Goal: Information Seeking & Learning: Learn about a topic

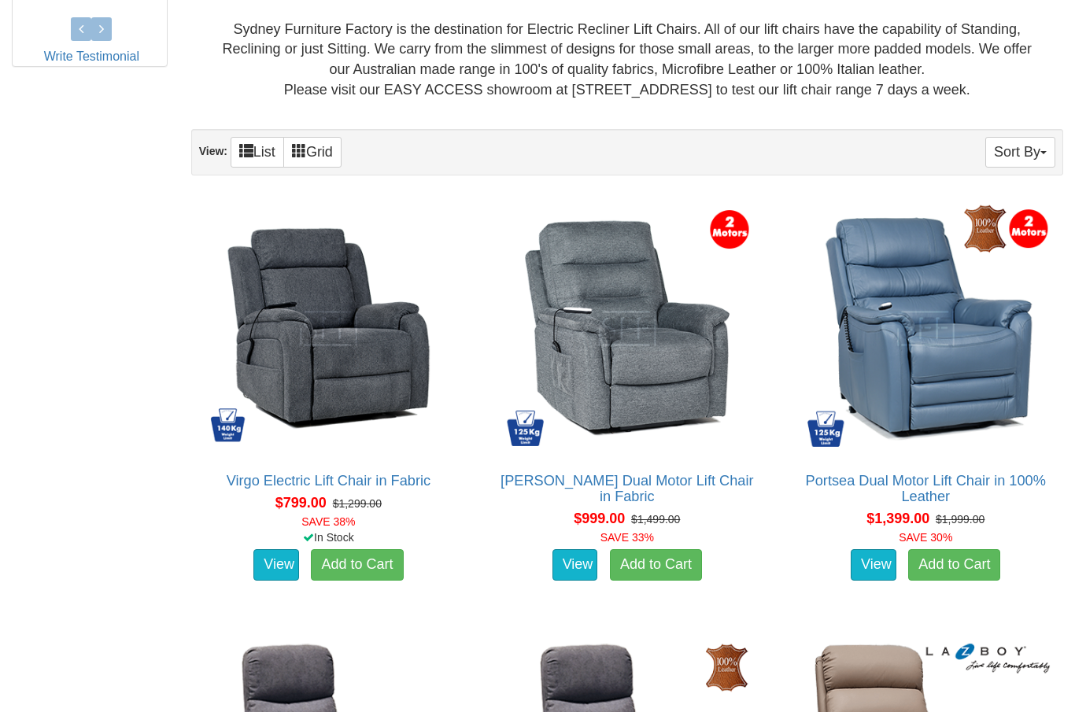
scroll to position [872, 0]
click at [876, 556] on link "View" at bounding box center [874, 564] width 46 height 31
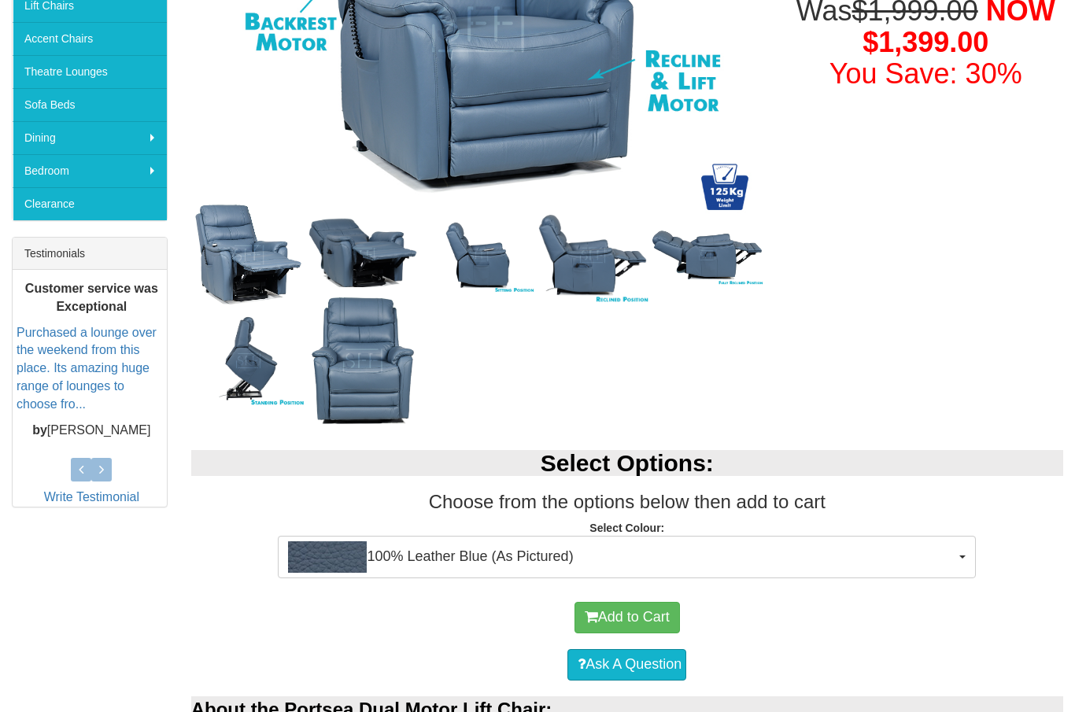
scroll to position [280, 0]
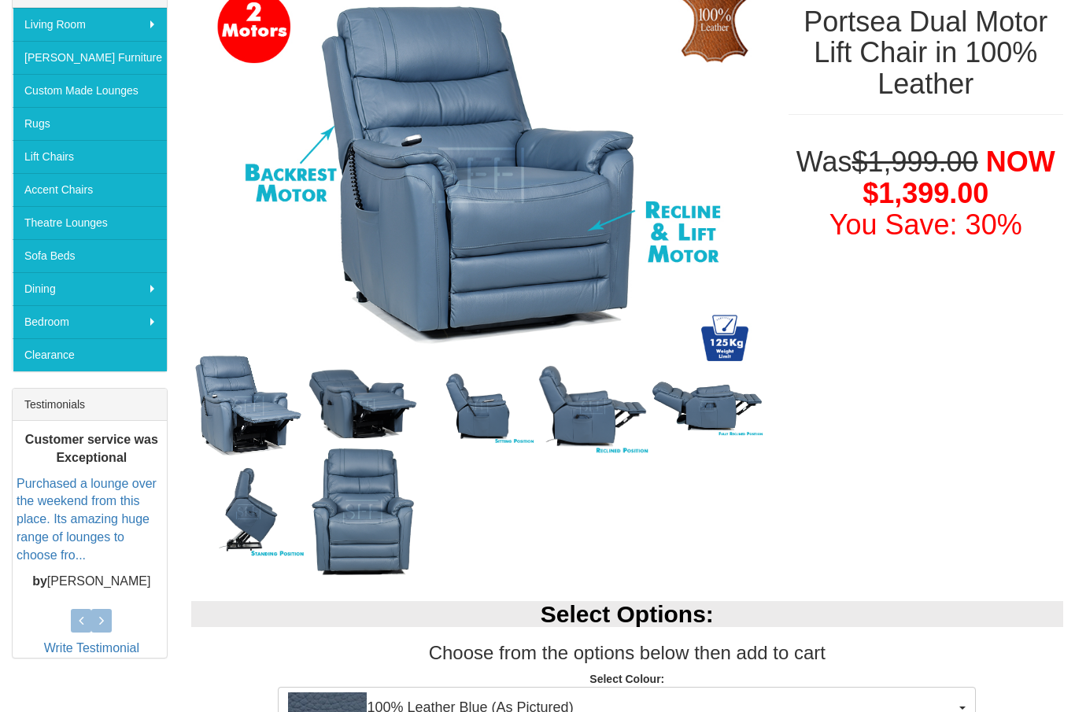
click at [249, 419] on img at bounding box center [248, 406] width 115 height 120
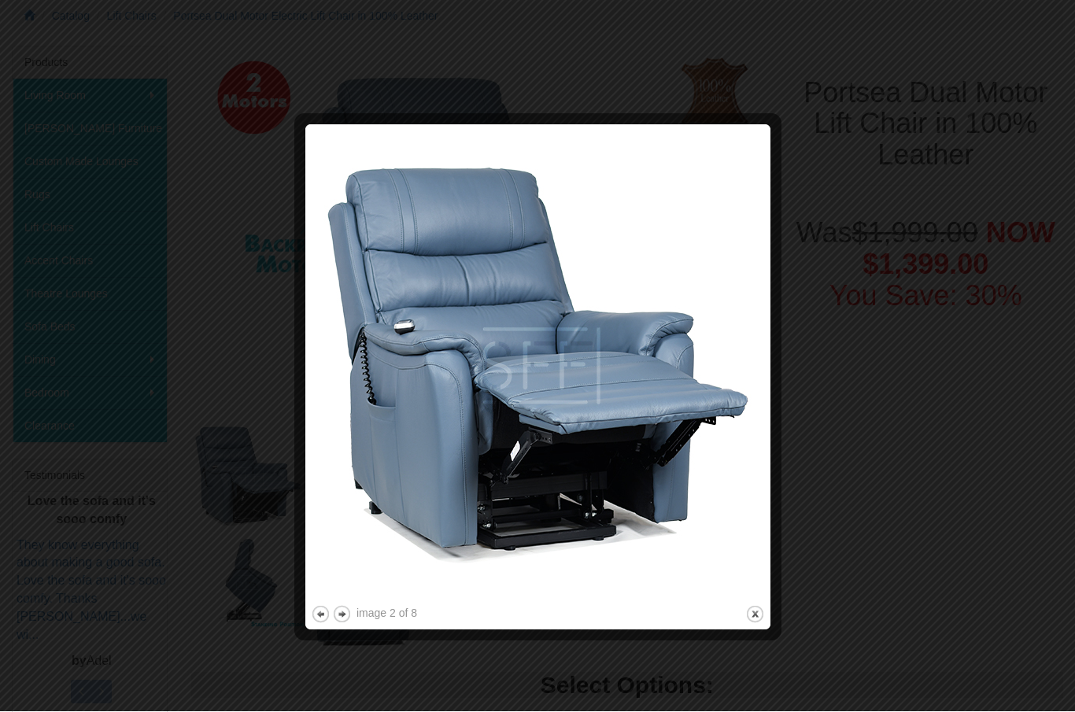
scroll to position [204, 0]
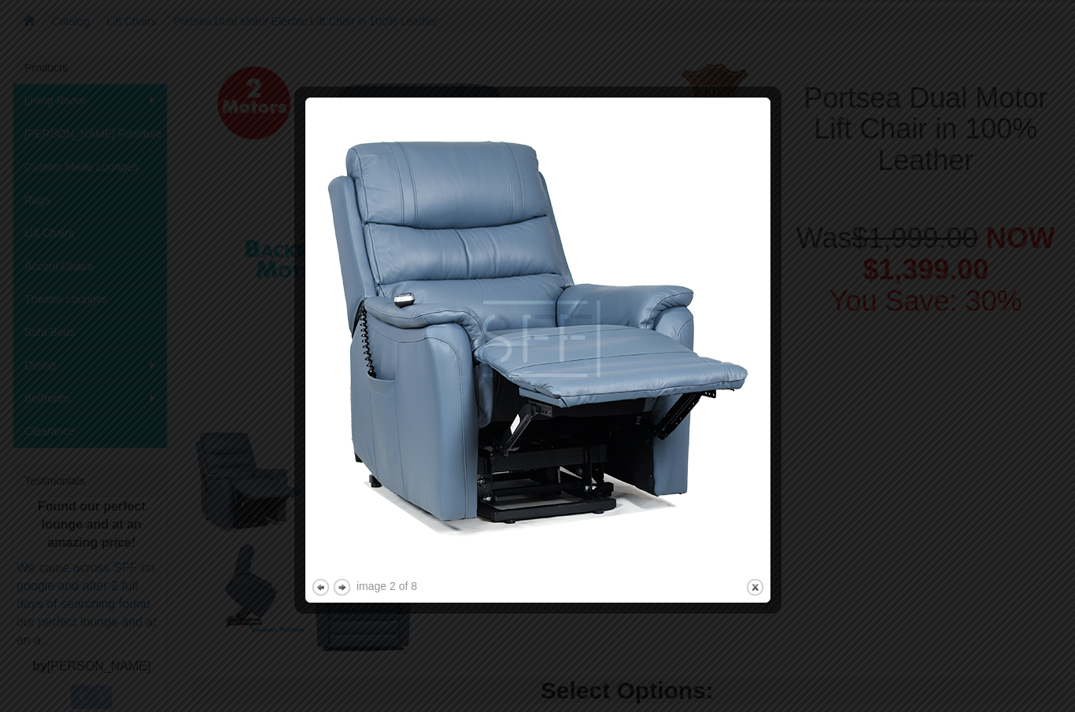
click at [626, 404] on img at bounding box center [538, 339] width 454 height 472
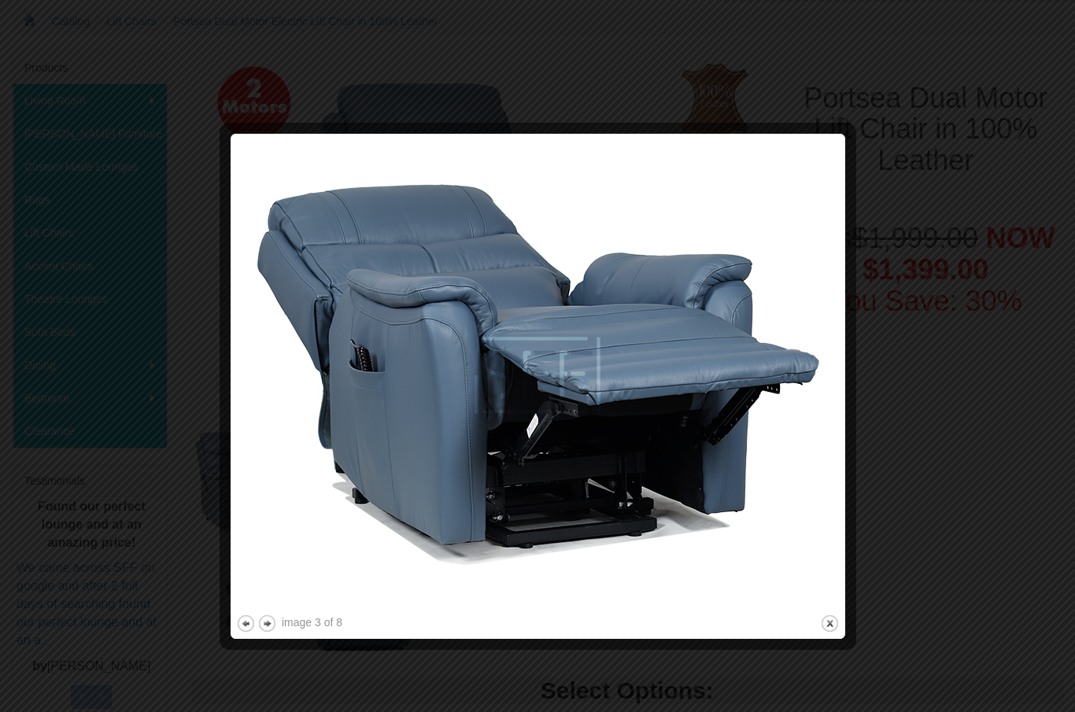
click at [733, 472] on img at bounding box center [538, 375] width 604 height 472
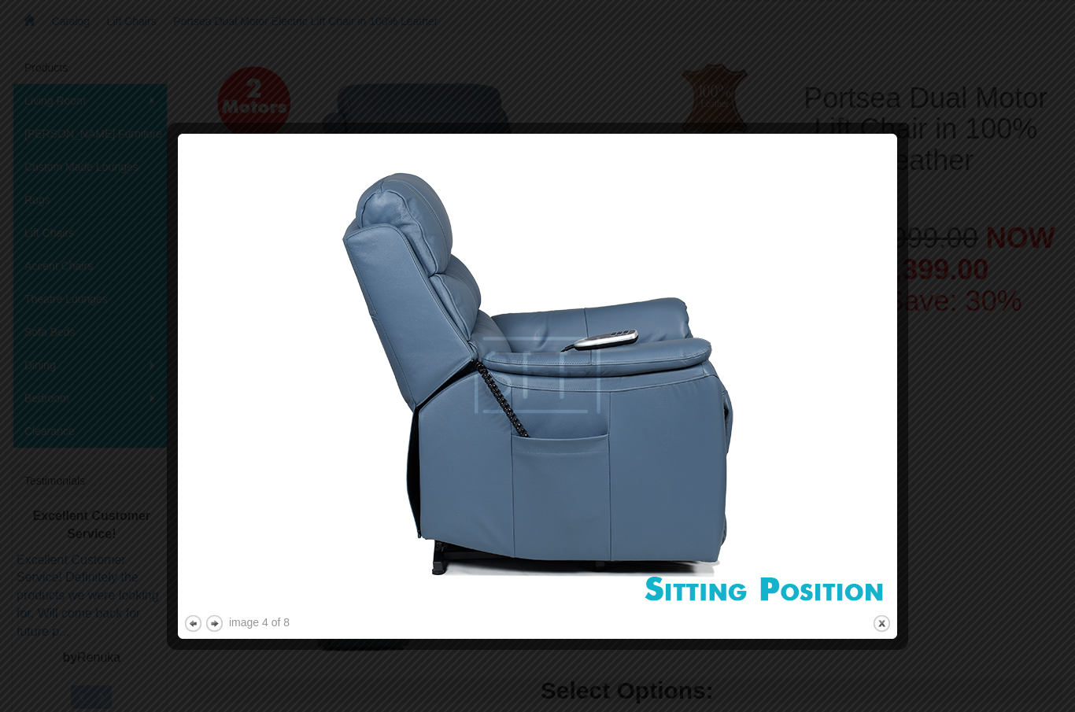
click at [792, 429] on img at bounding box center [537, 375] width 708 height 472
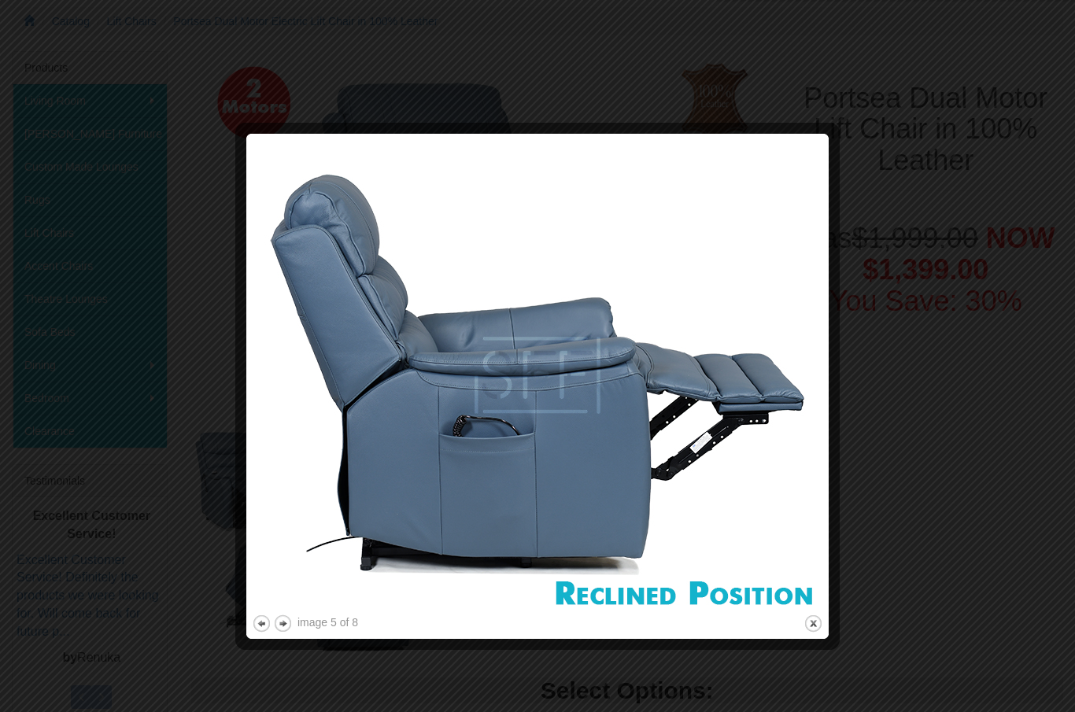
click at [765, 452] on img at bounding box center [537, 375] width 571 height 472
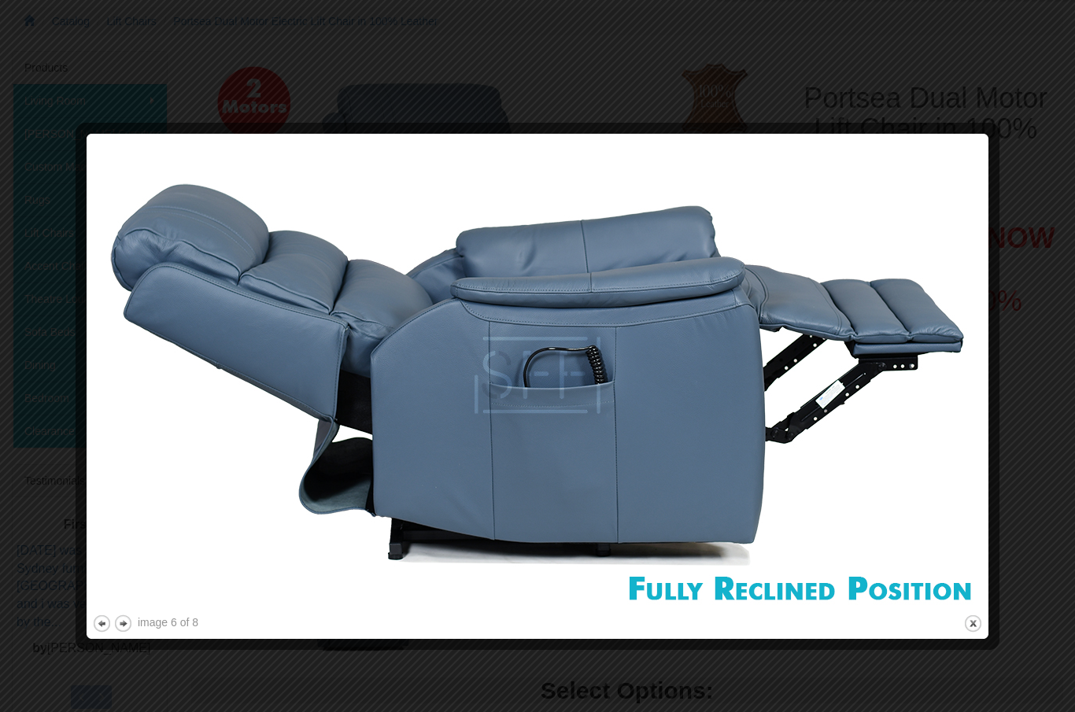
click at [802, 402] on img at bounding box center [537, 375] width 891 height 472
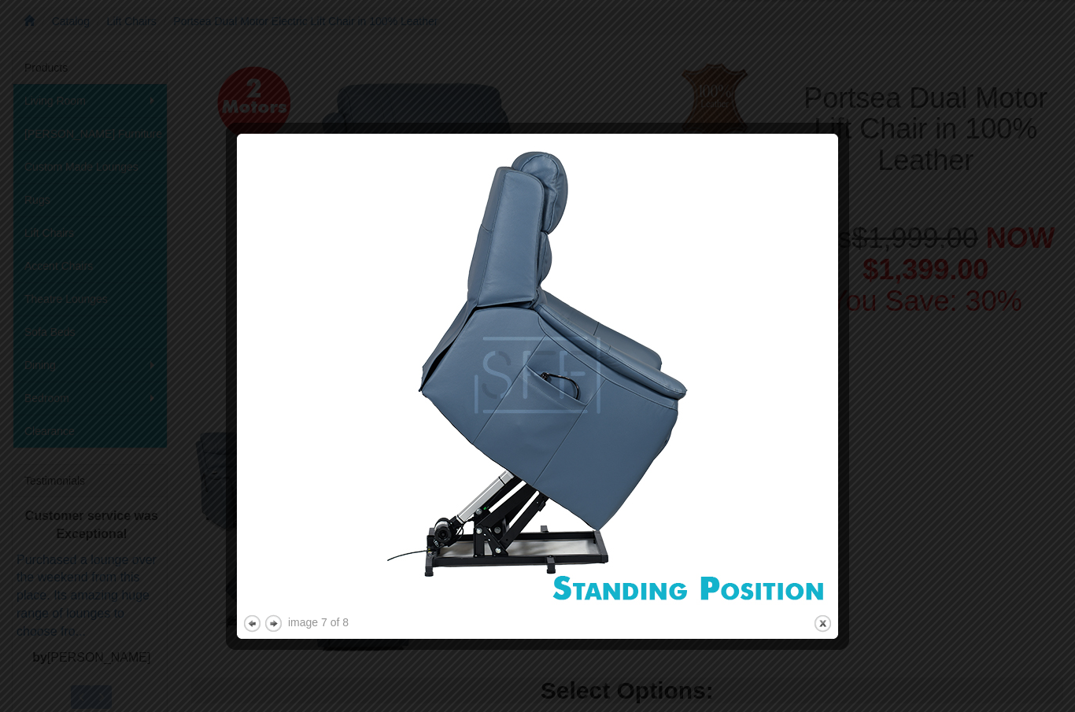
click at [763, 394] on img at bounding box center [537, 375] width 590 height 472
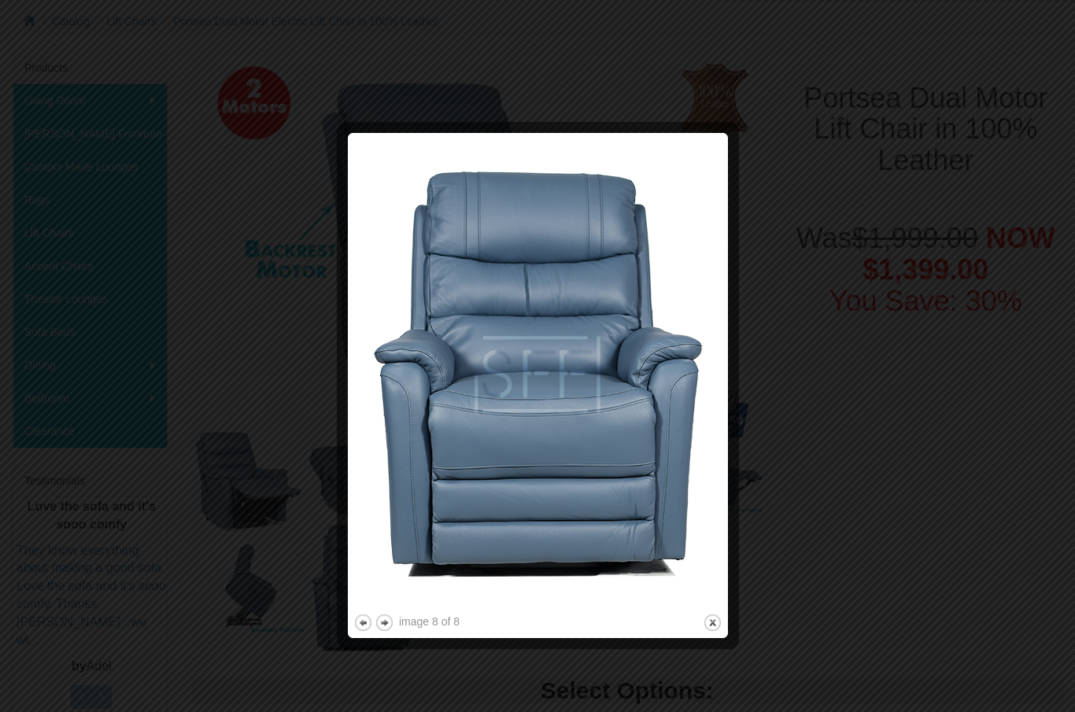
scroll to position [0, 0]
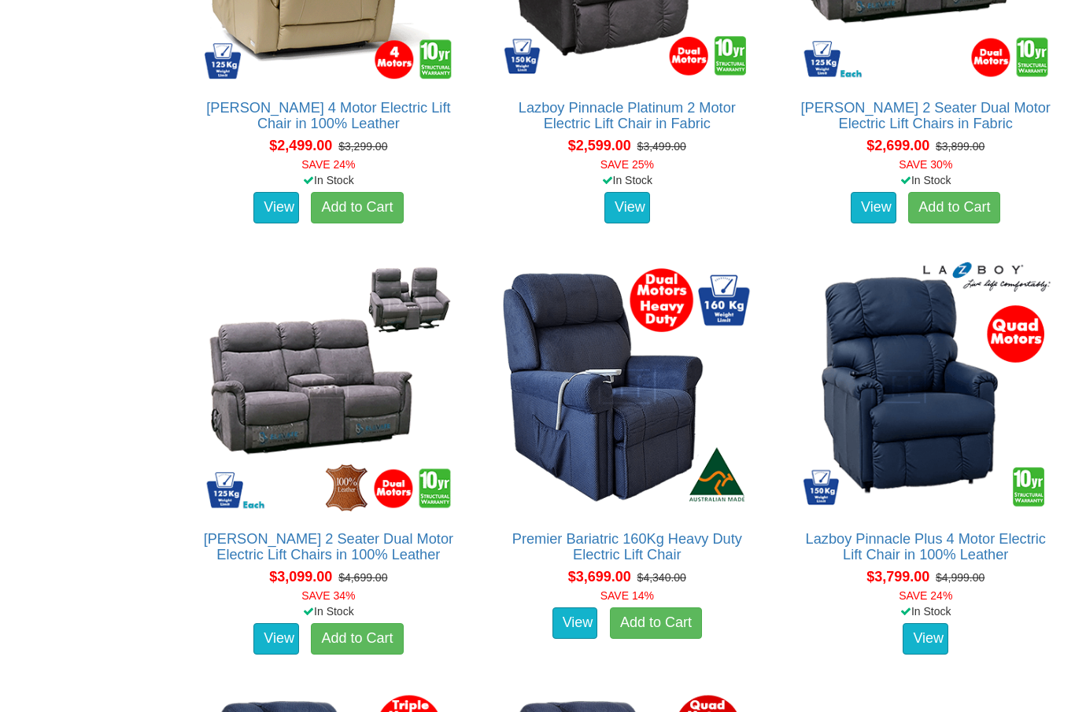
scroll to position [3403, 0]
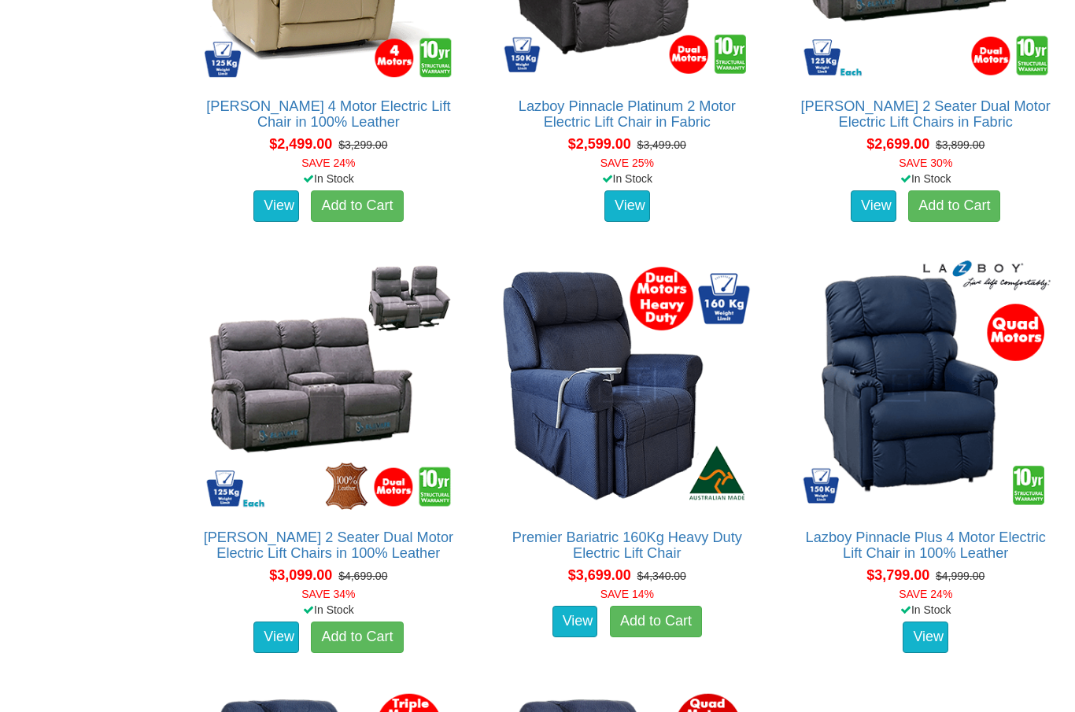
click at [386, 405] on img at bounding box center [328, 385] width 257 height 257
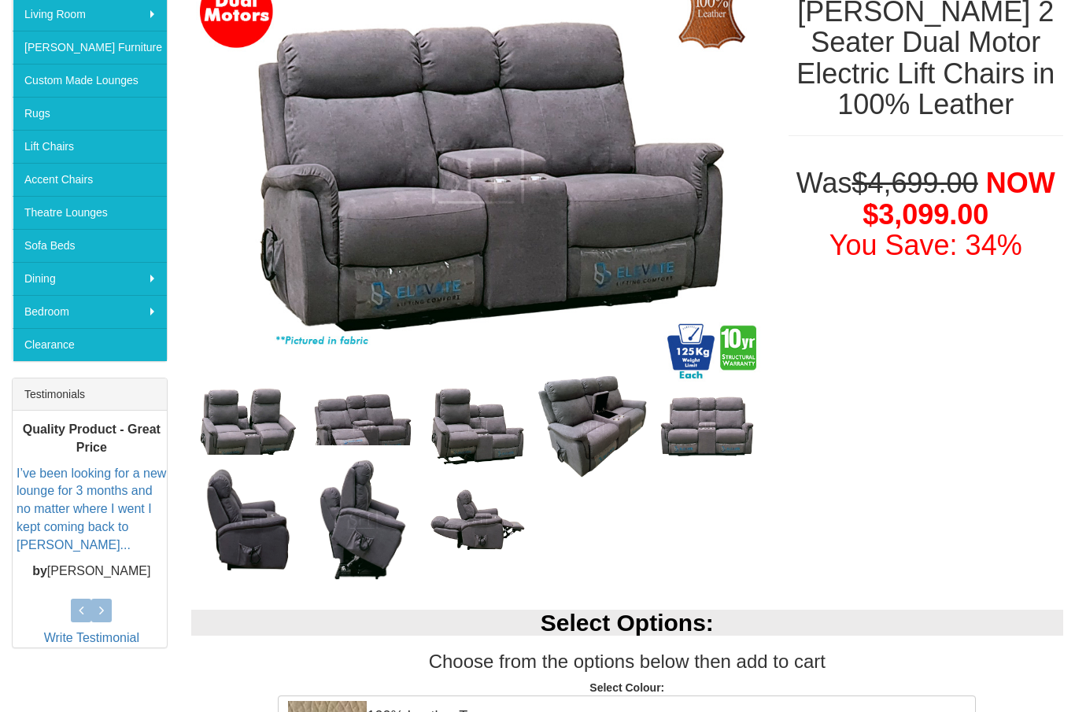
scroll to position [320, 0]
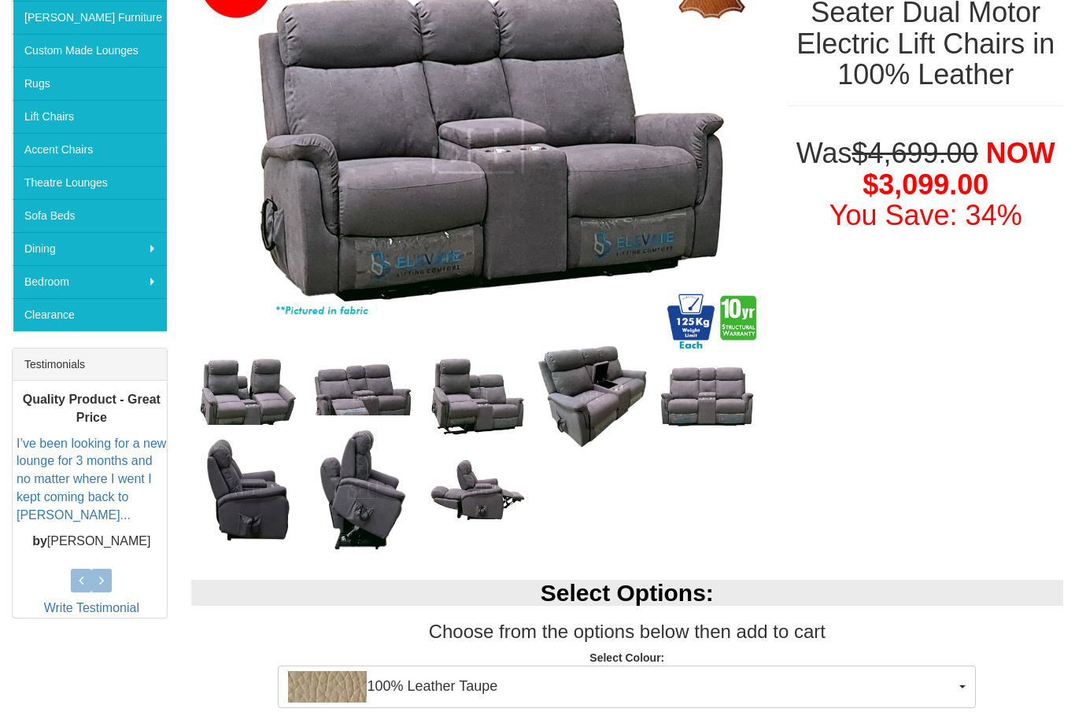
click at [268, 404] on img at bounding box center [248, 396] width 115 height 94
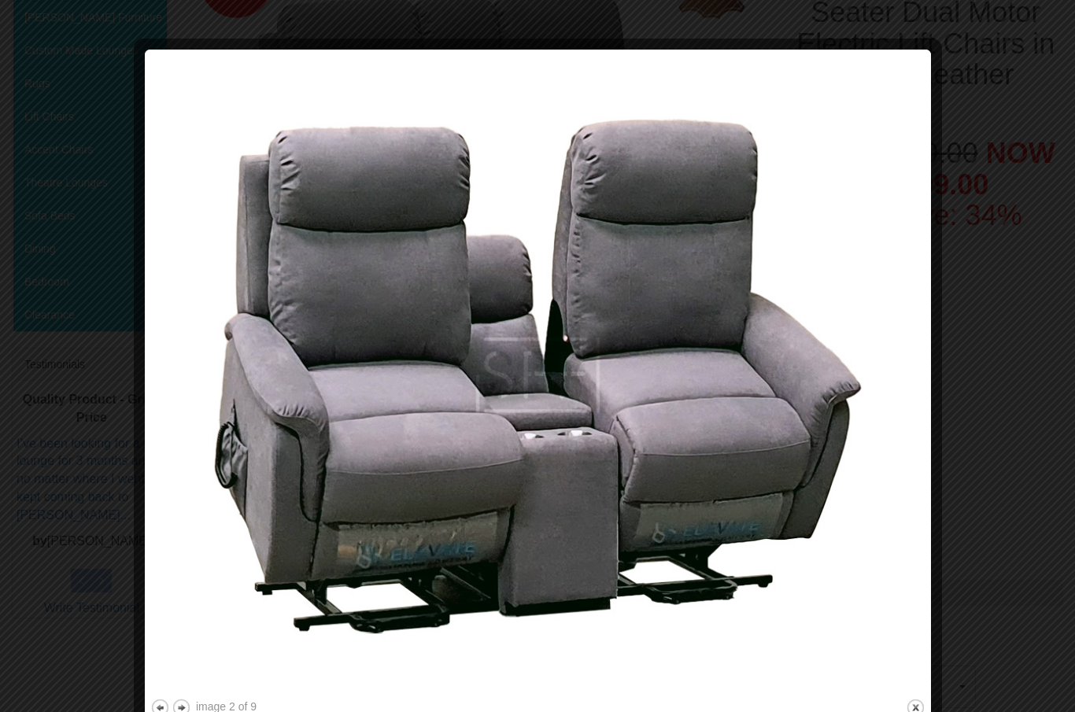
scroll to position [314, 0]
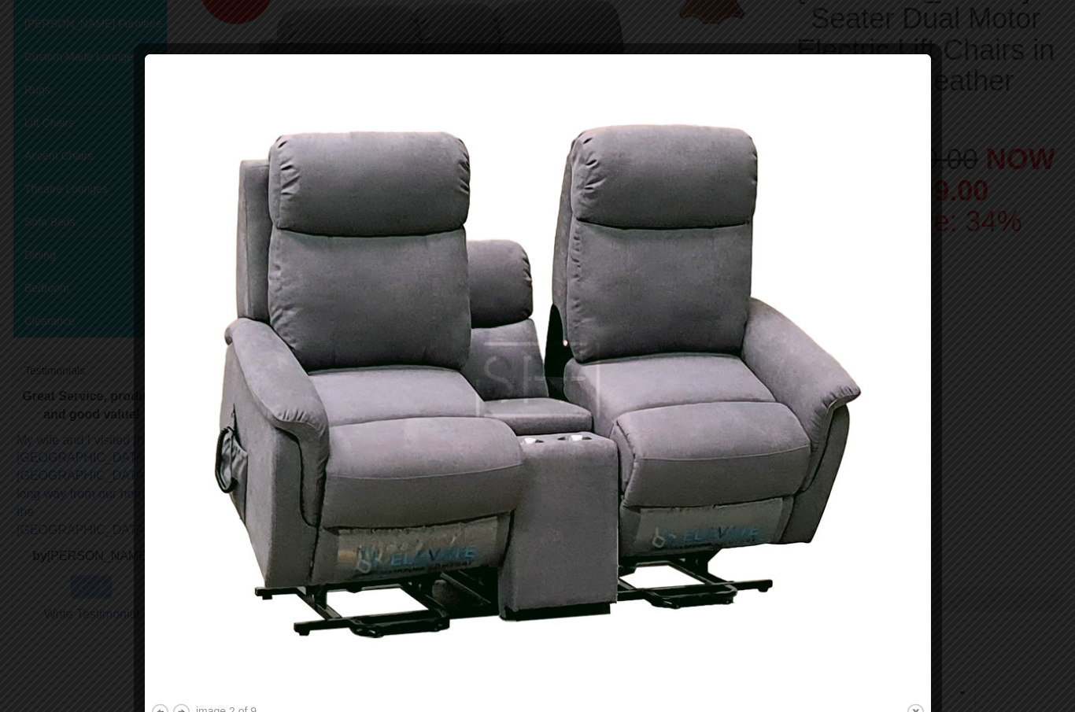
click at [907, 428] on img at bounding box center [537, 380] width 775 height 641
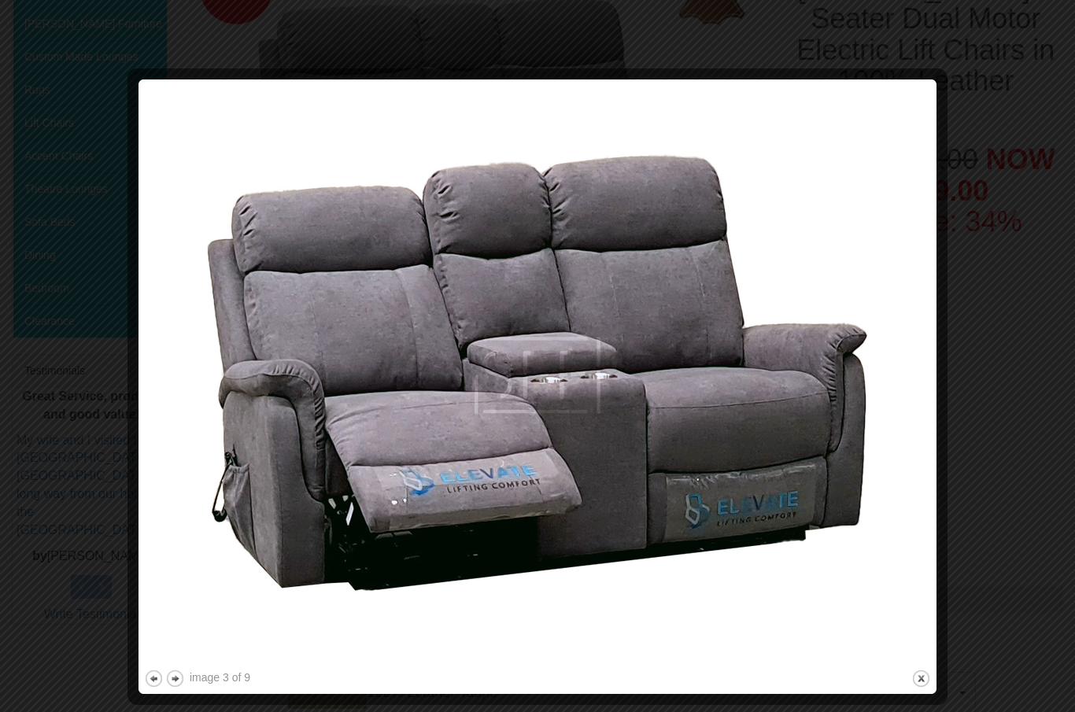
click at [895, 417] on img at bounding box center [537, 376] width 787 height 582
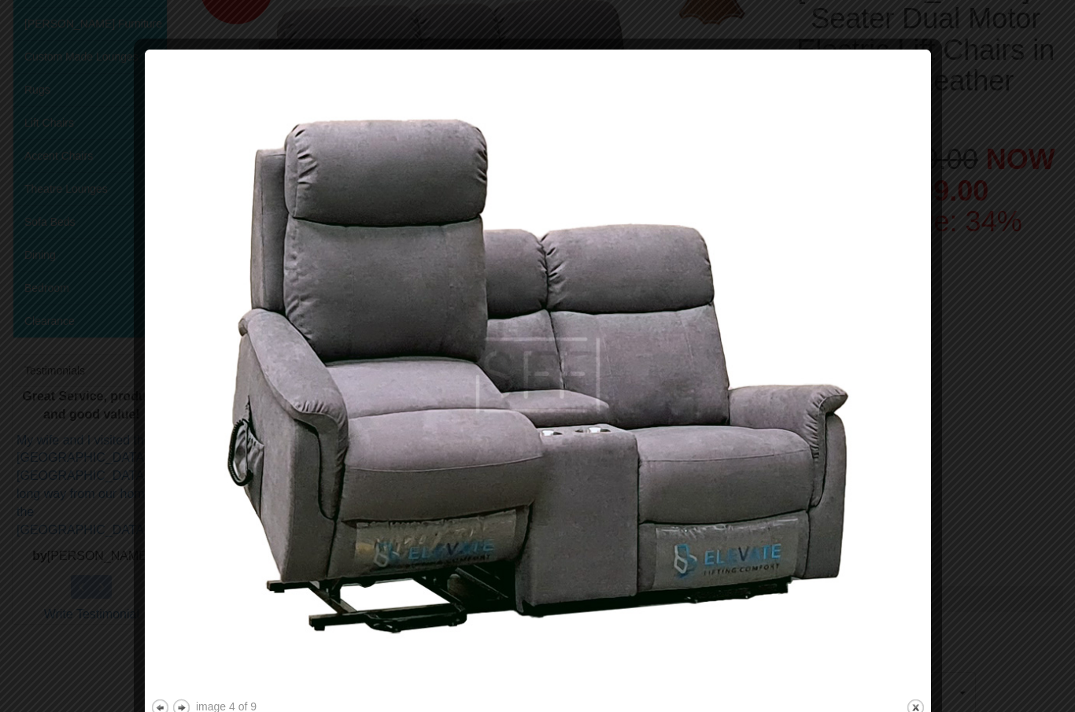
click at [860, 439] on img at bounding box center [537, 375] width 775 height 641
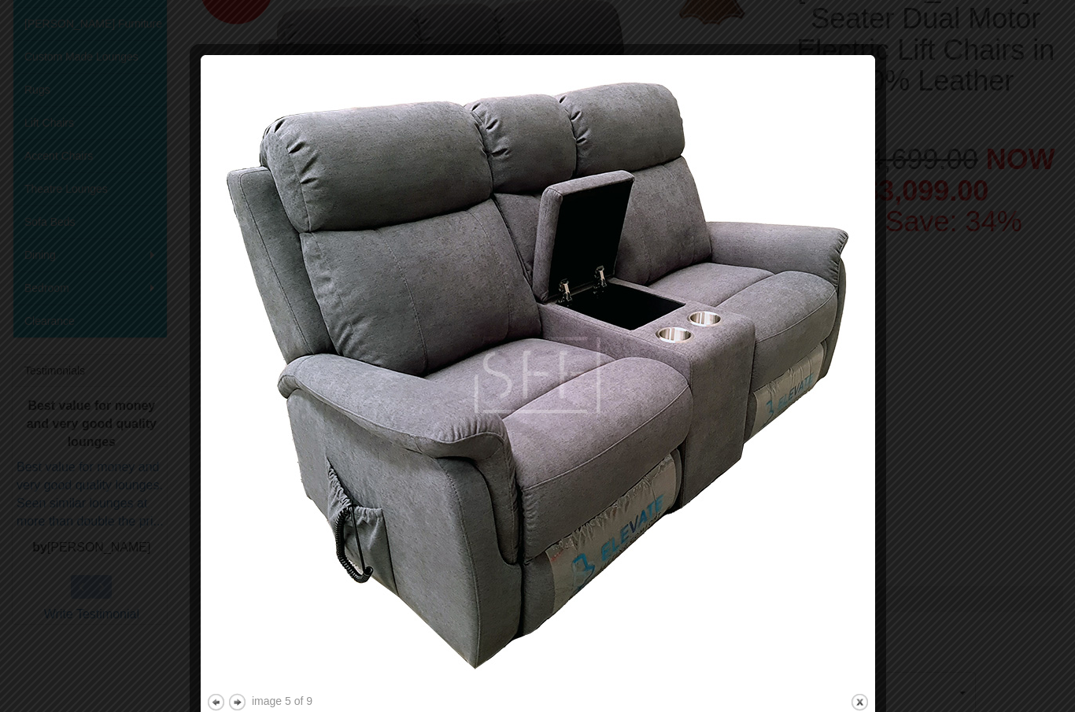
click at [823, 463] on img at bounding box center [537, 376] width 663 height 630
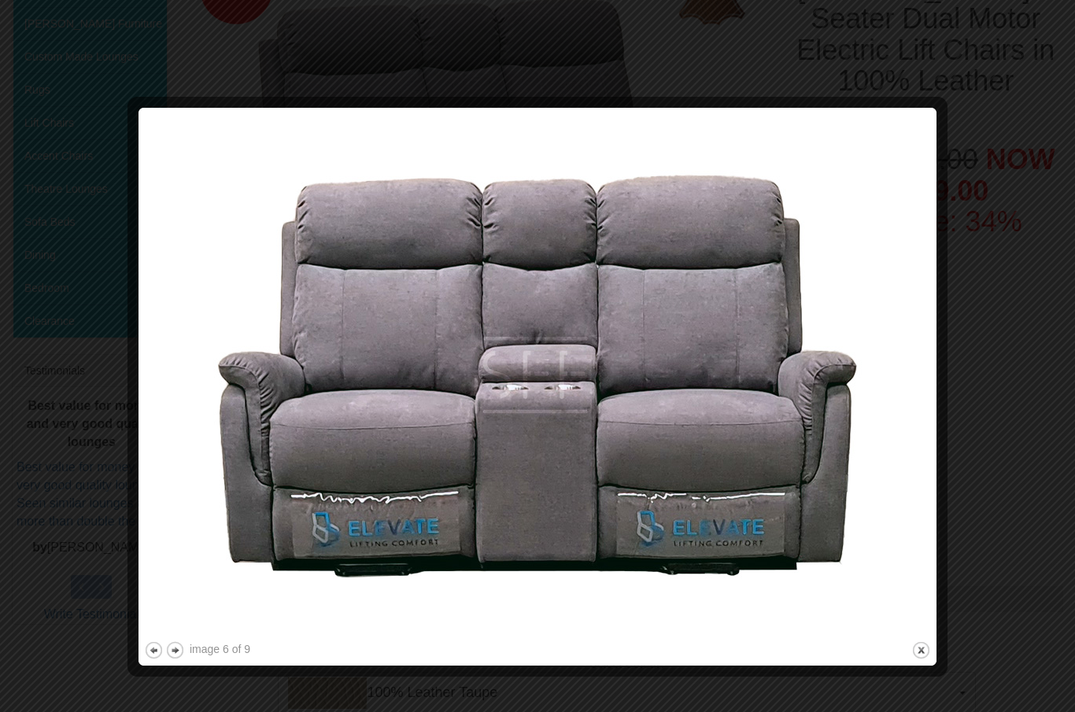
click at [840, 460] on img at bounding box center [537, 375] width 787 height 525
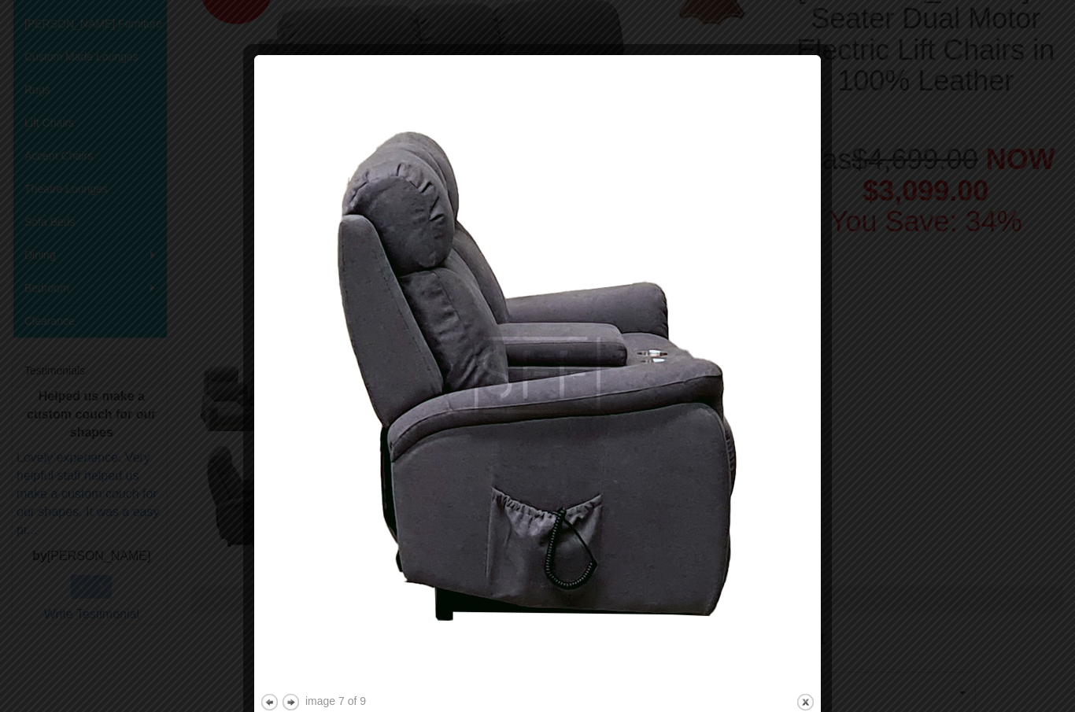
click at [770, 497] on img at bounding box center [538, 376] width 556 height 630
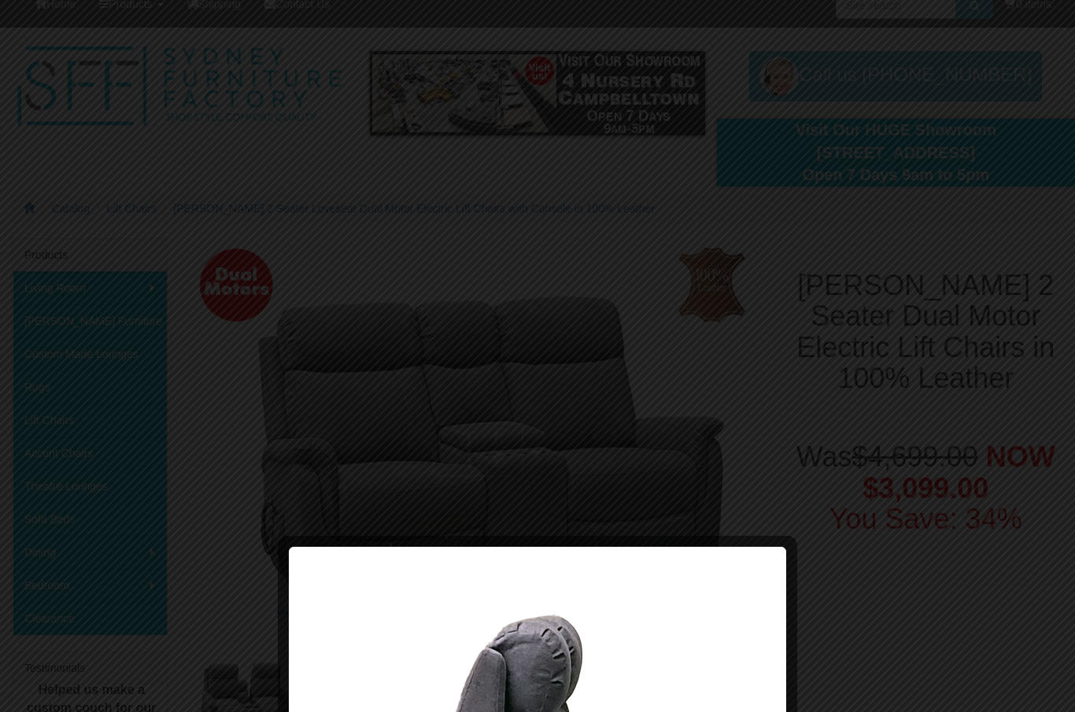
scroll to position [0, 0]
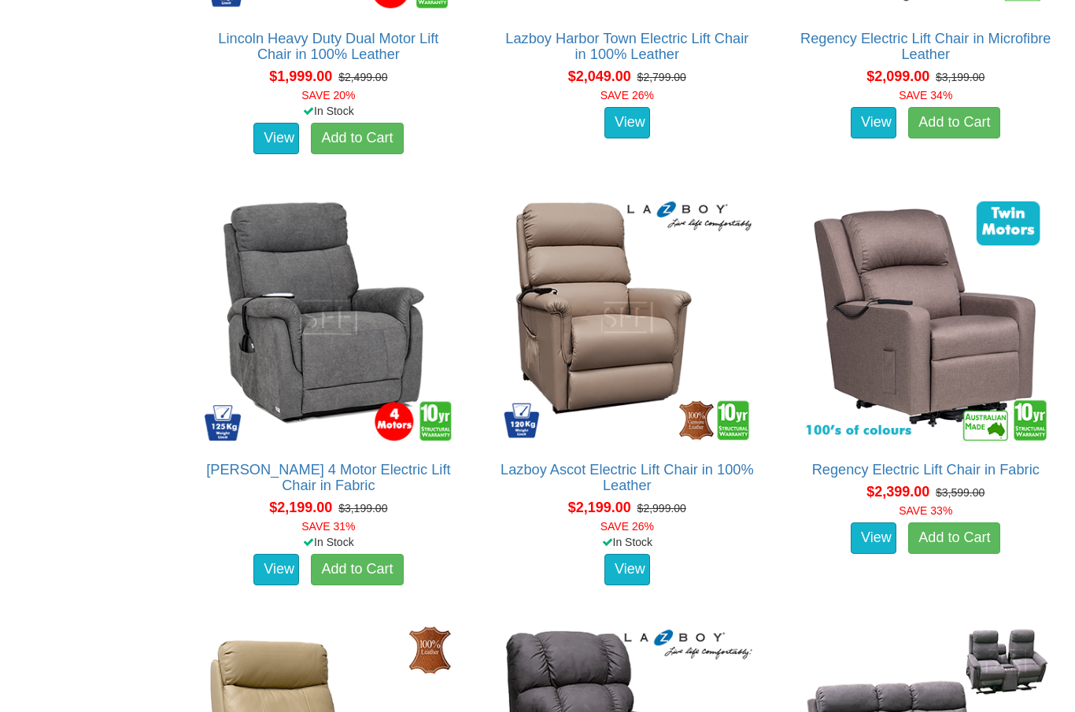
scroll to position [2536, 0]
